Goal: Task Accomplishment & Management: Manage account settings

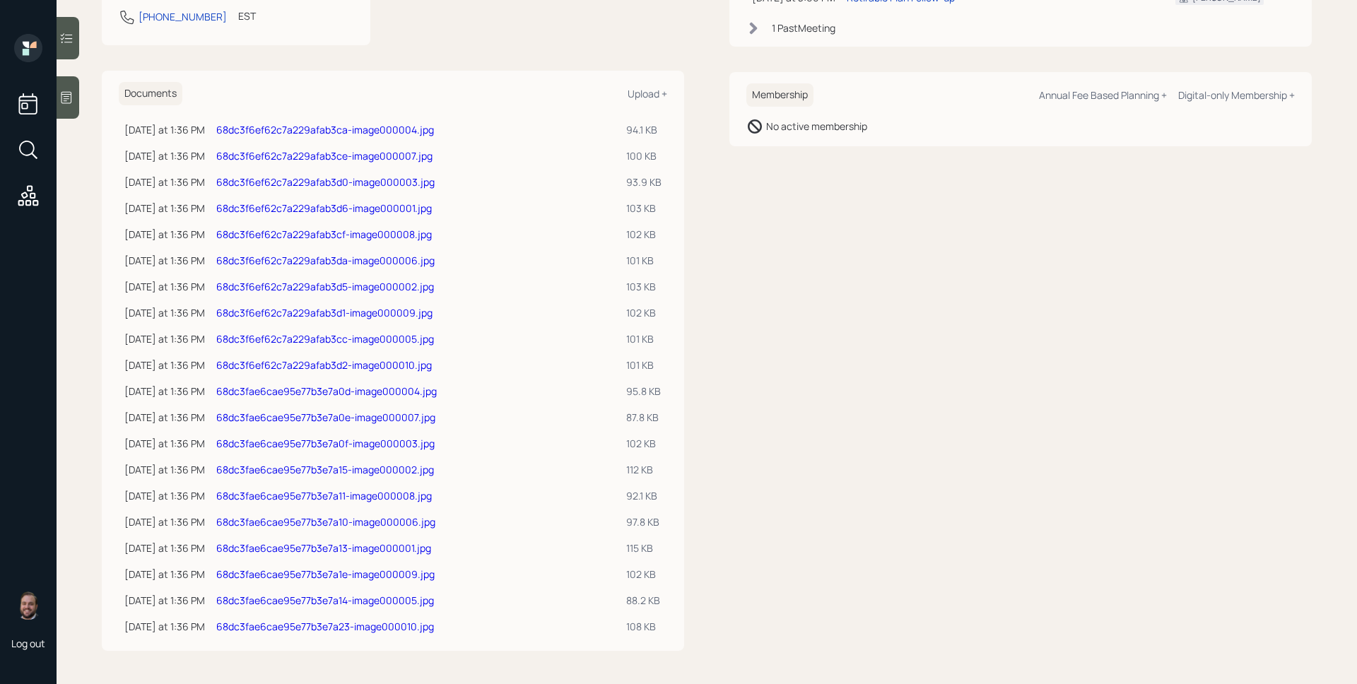
scroll to position [284, 0]
drag, startPoint x: 274, startPoint y: 439, endPoint x: 260, endPoint y: 415, distance: 27.9
drag, startPoint x: 327, startPoint y: 154, endPoint x: 327, endPoint y: 125, distance: 29.0
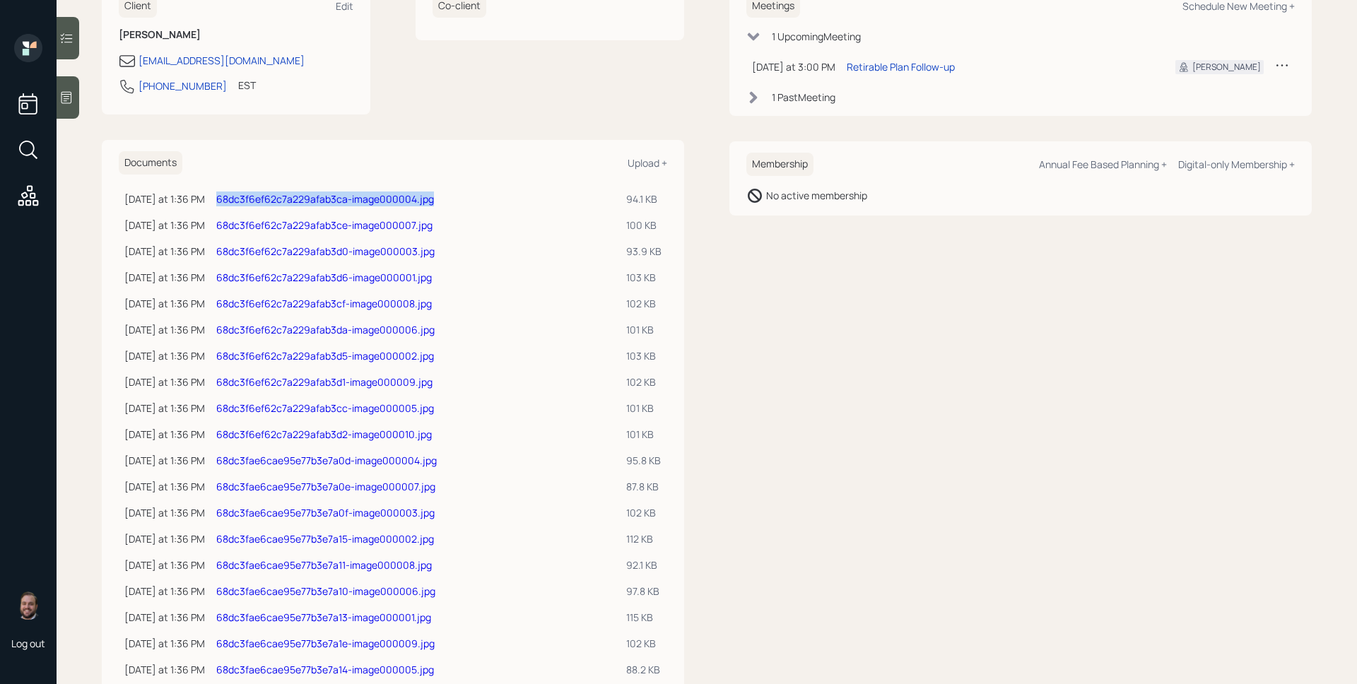
scroll to position [0, 0]
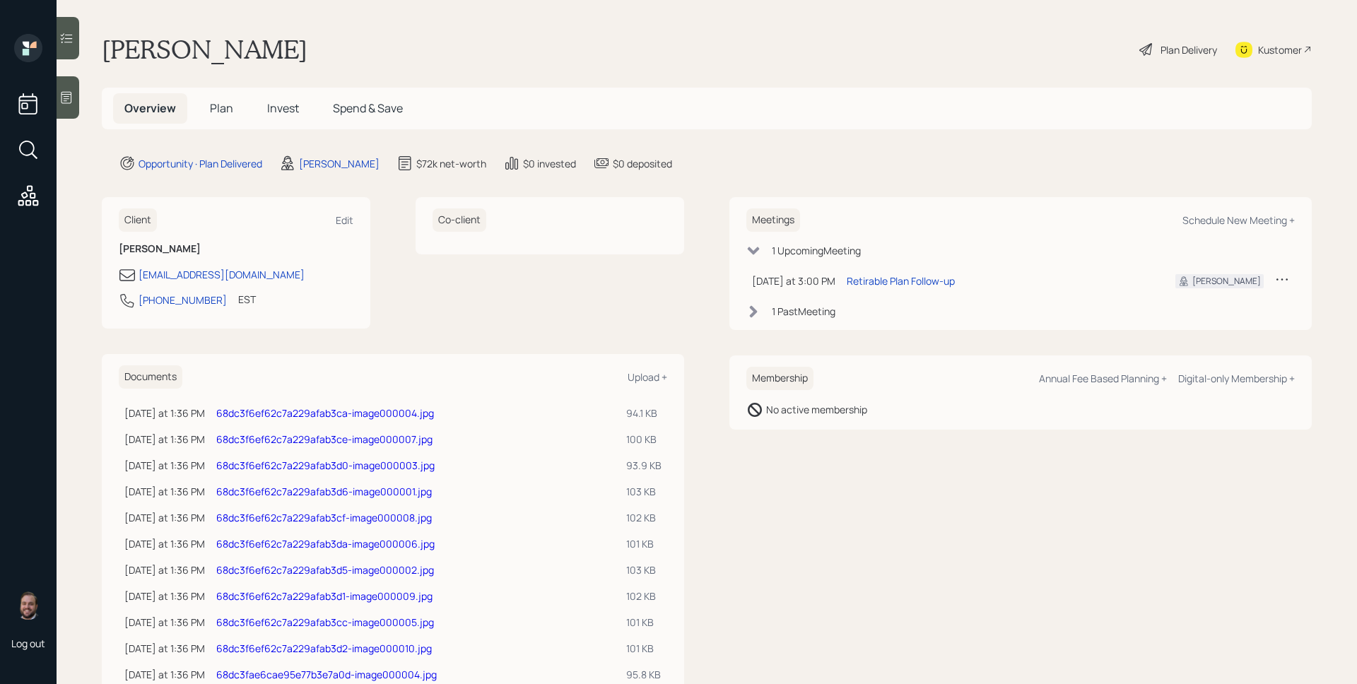
click at [1161, 47] on div "Plan Delivery" at bounding box center [1189, 49] width 57 height 15
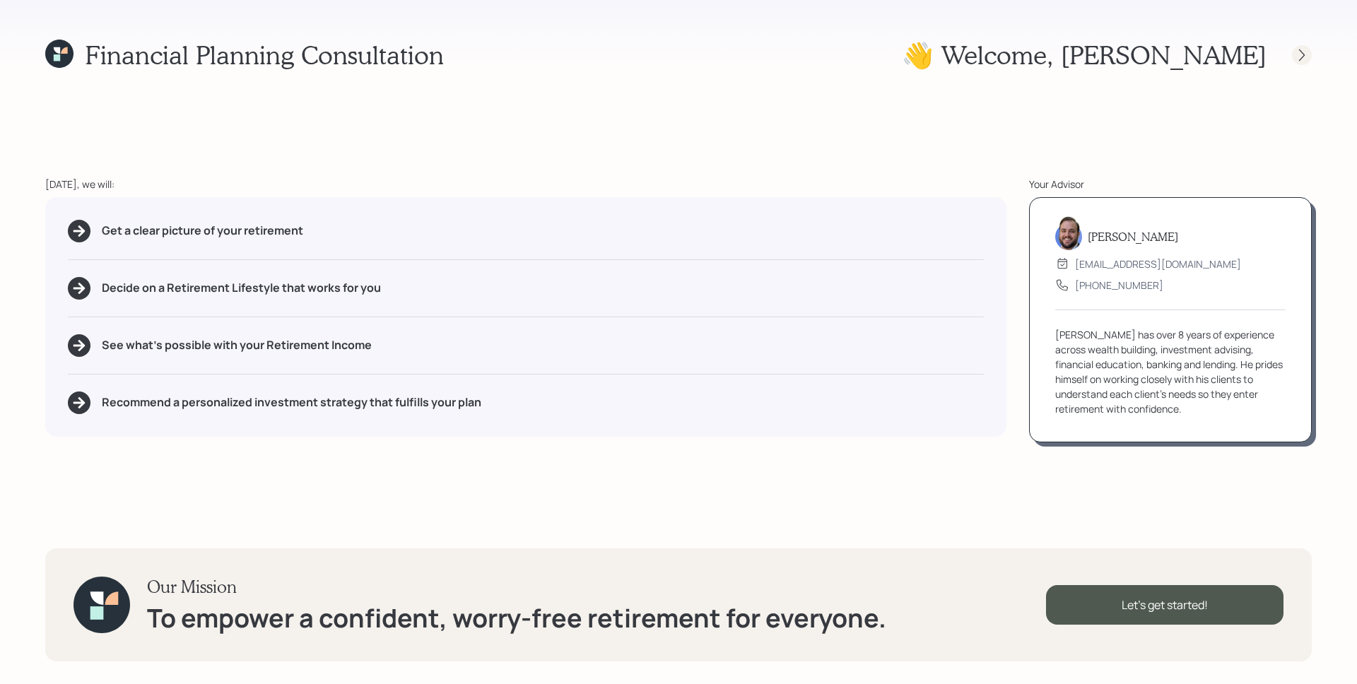
click at [1307, 56] on icon at bounding box center [1302, 55] width 14 height 14
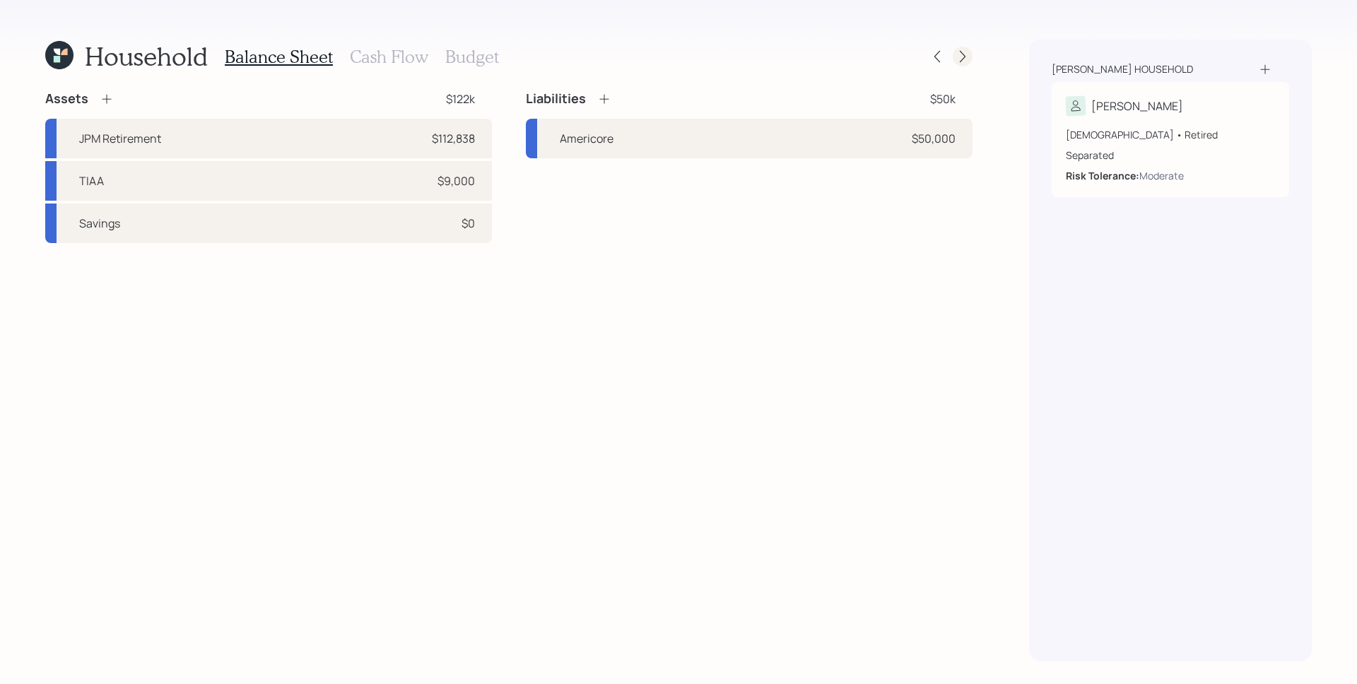
click at [961, 54] on icon at bounding box center [963, 56] width 14 height 14
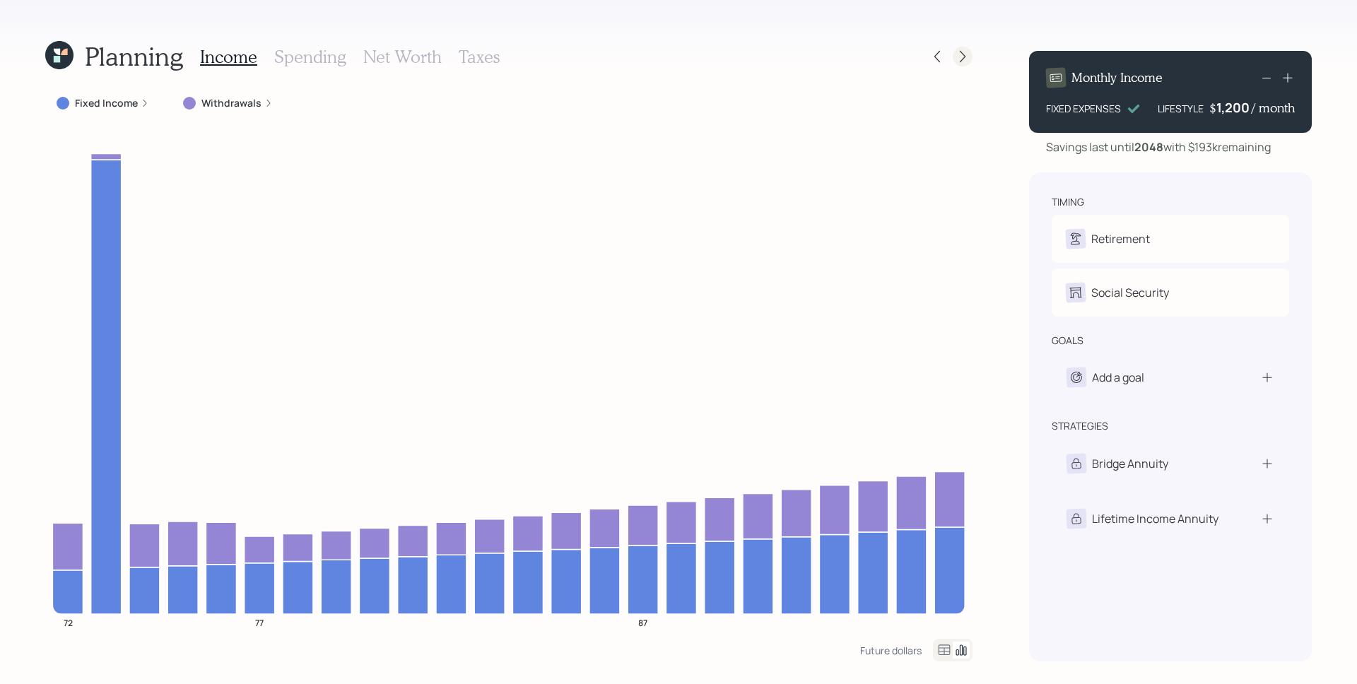
click at [965, 52] on icon at bounding box center [963, 56] width 14 height 14
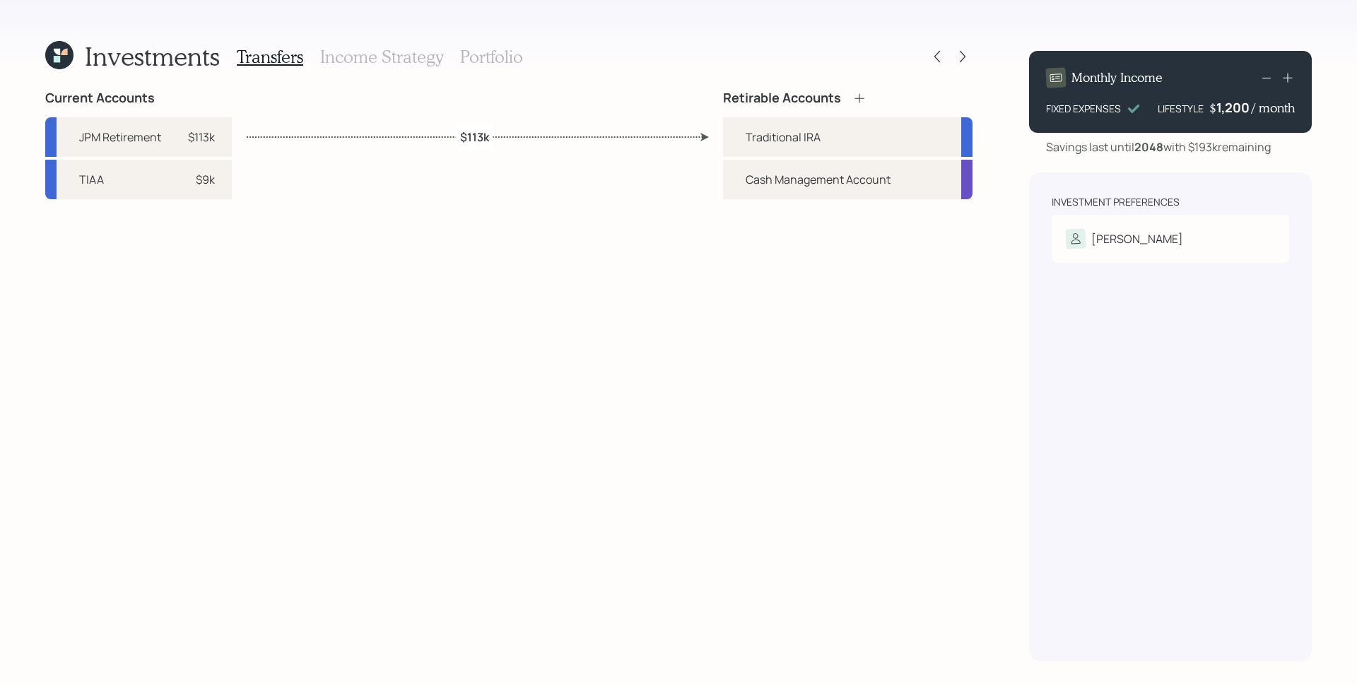
click at [486, 54] on h3 "Portfolio" at bounding box center [491, 57] width 63 height 20
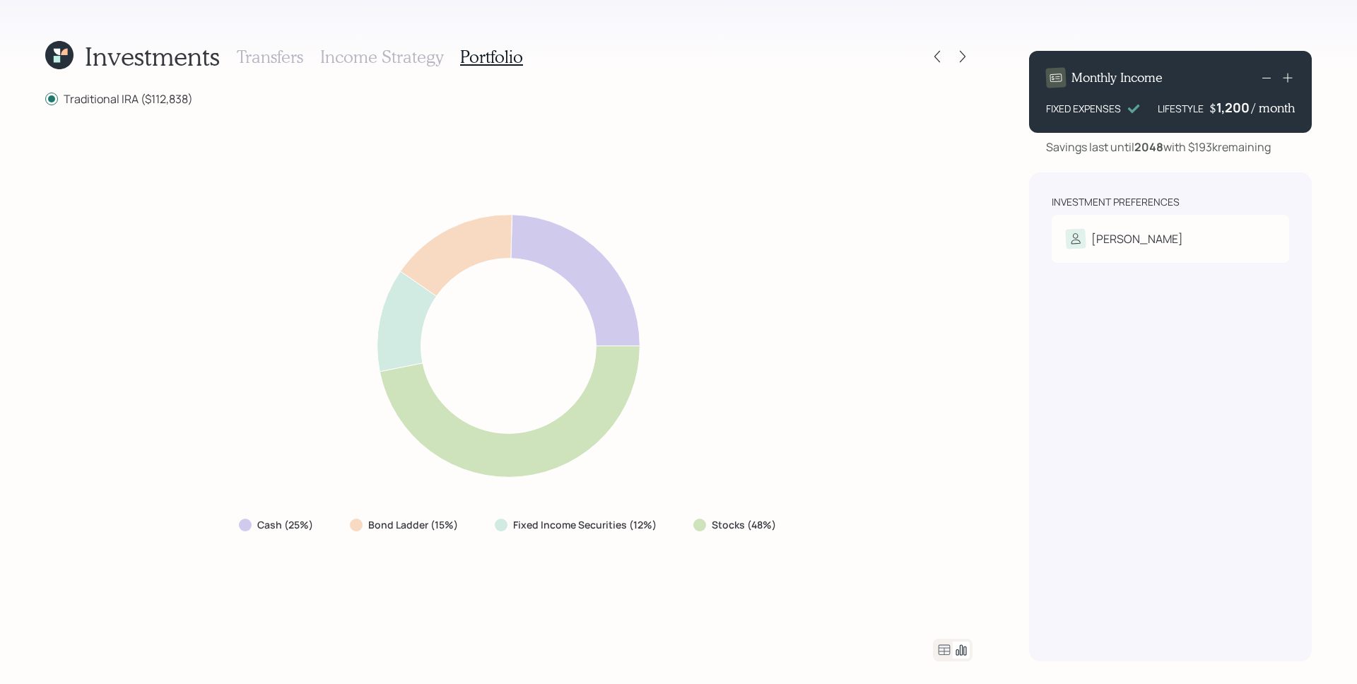
click at [255, 48] on h3 "Transfers" at bounding box center [270, 57] width 66 height 20
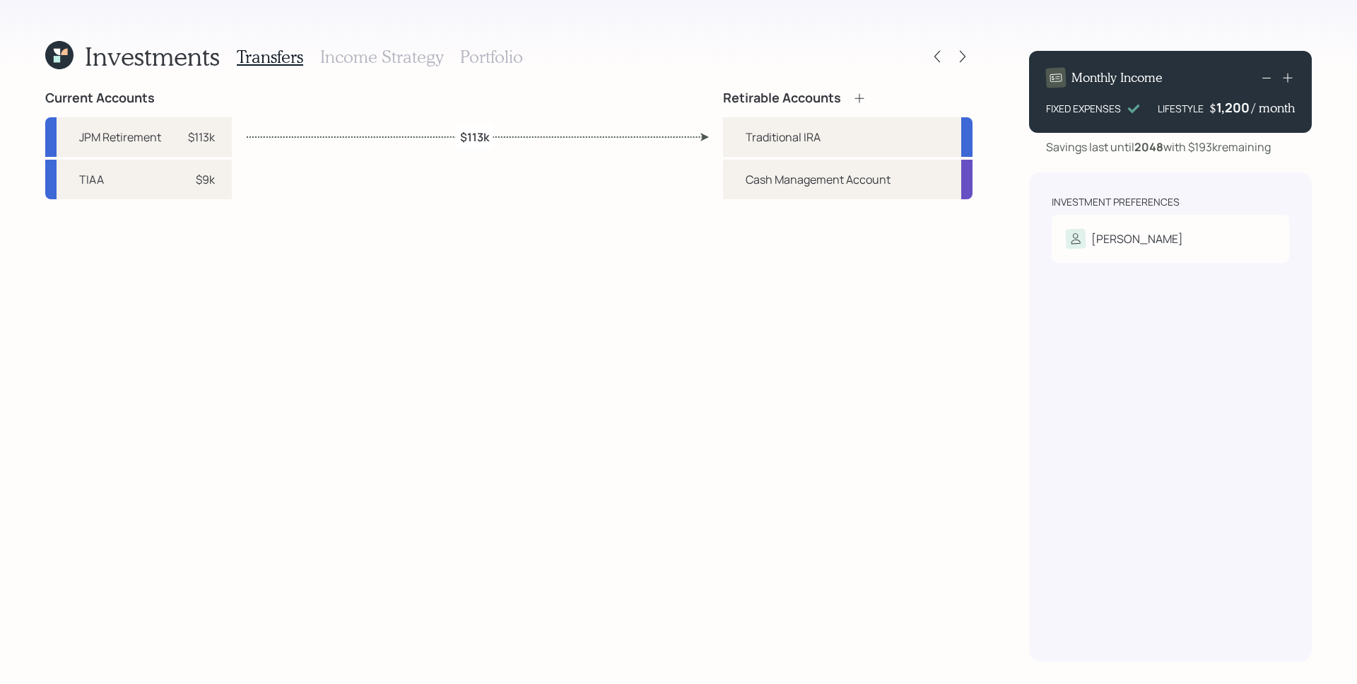
click at [66, 52] on icon at bounding box center [64, 52] width 6 height 6
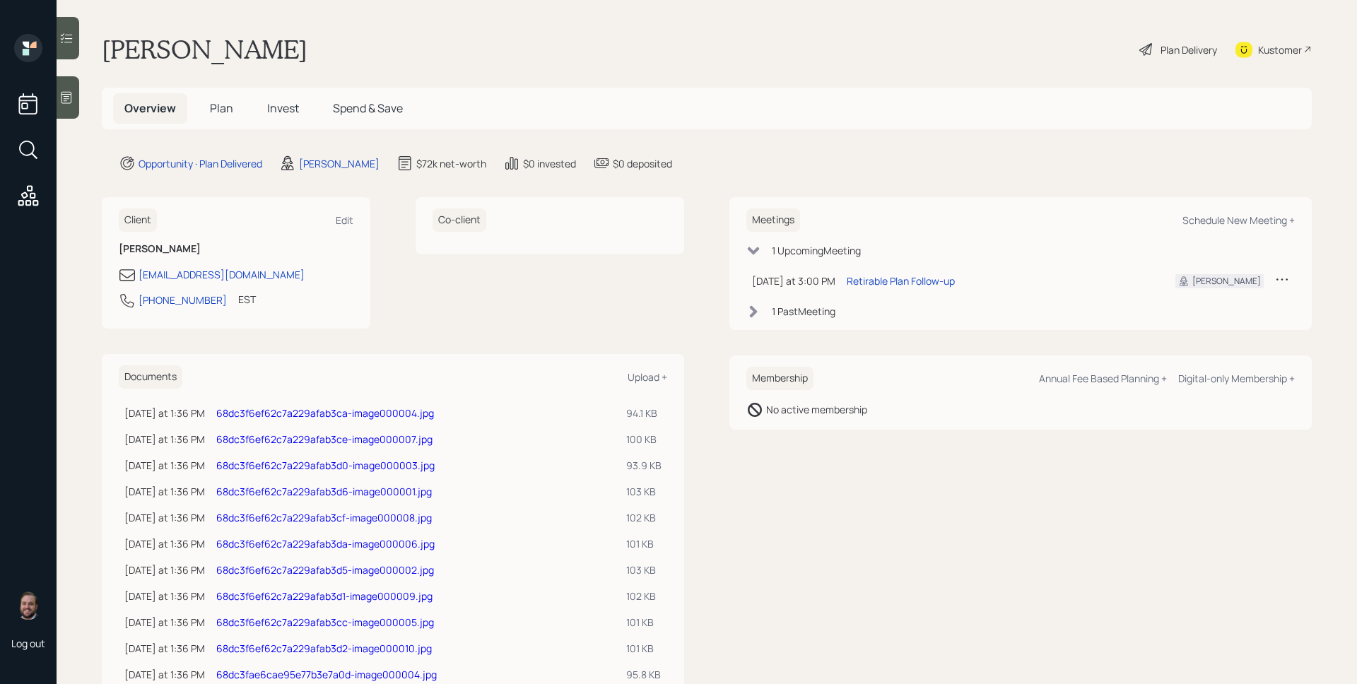
scroll to position [284, 0]
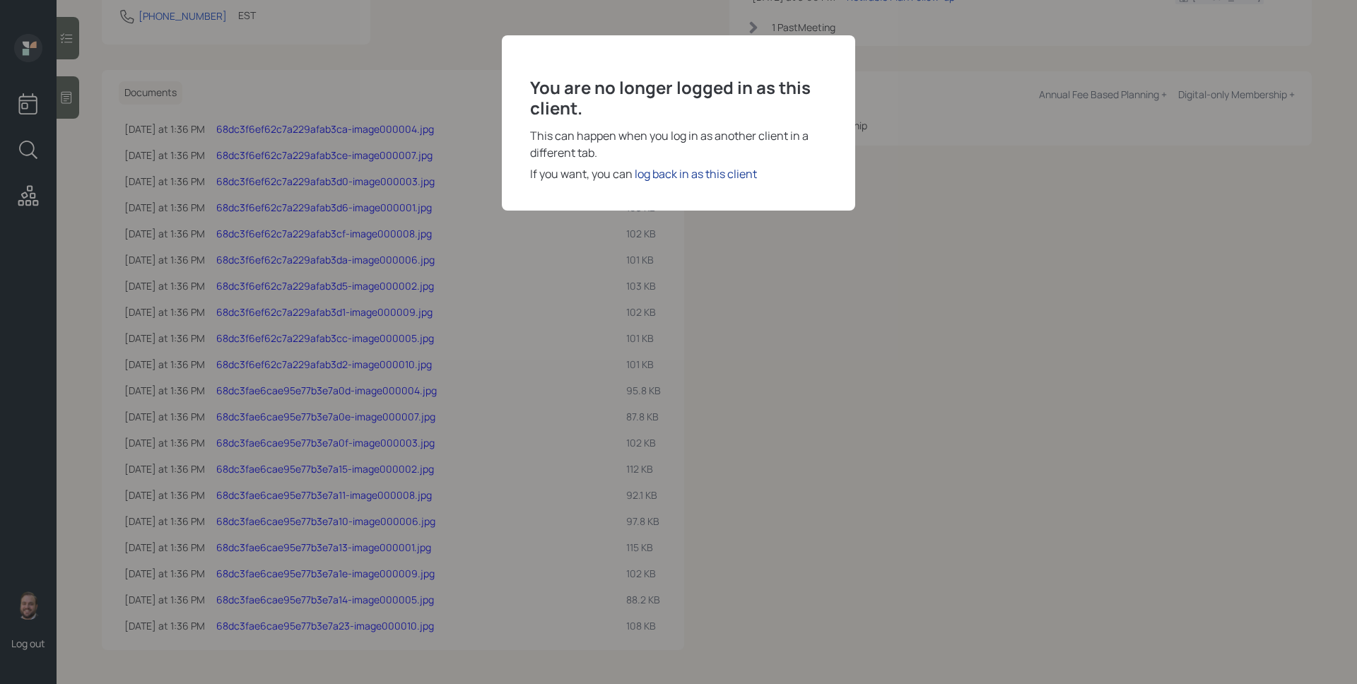
click at [697, 180] on div "log back in as this client" at bounding box center [696, 173] width 122 height 17
